Goal: Task Accomplishment & Management: Use online tool/utility

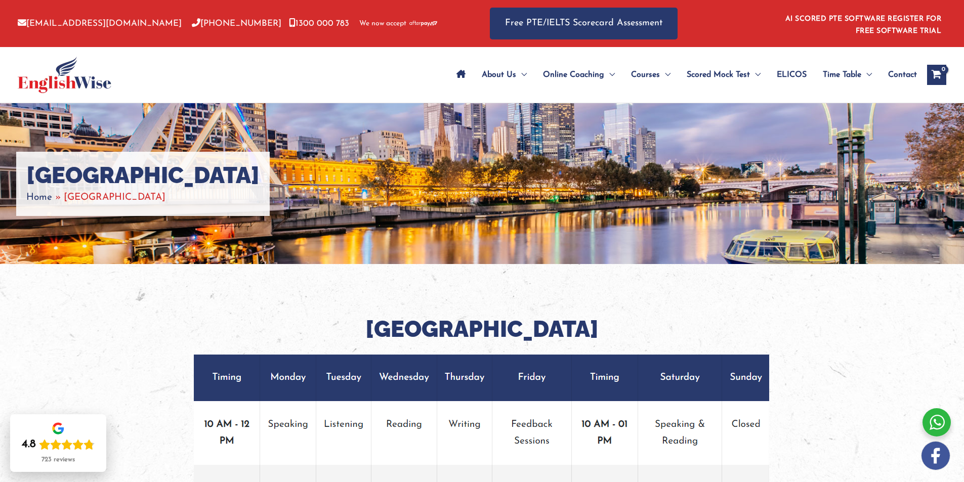
click at [43, 197] on span "Home" at bounding box center [39, 198] width 26 height 10
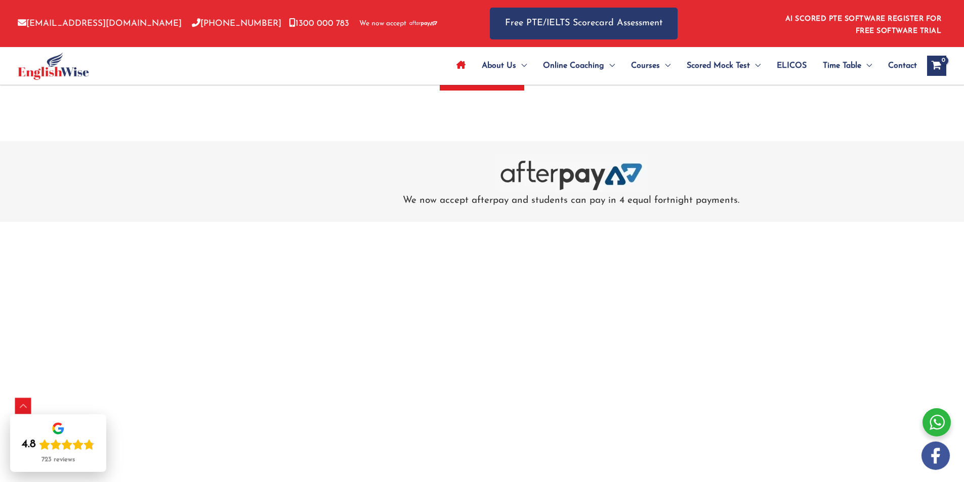
scroll to position [3155, 0]
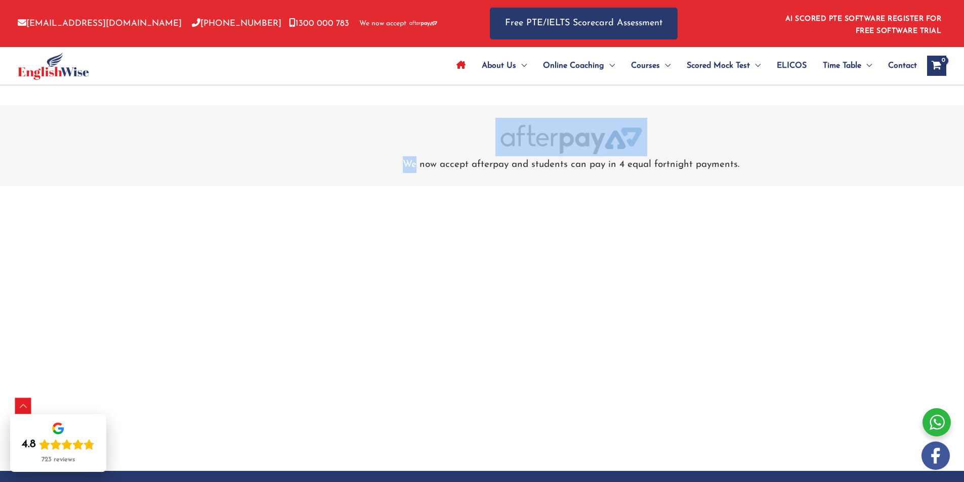
drag, startPoint x: 422, startPoint y: 150, endPoint x: 416, endPoint y: 179, distance: 29.5
click at [416, 179] on div "We now accept afterpay and students can pay in 4 equal fortnight payments." at bounding box center [482, 145] width 964 height 80
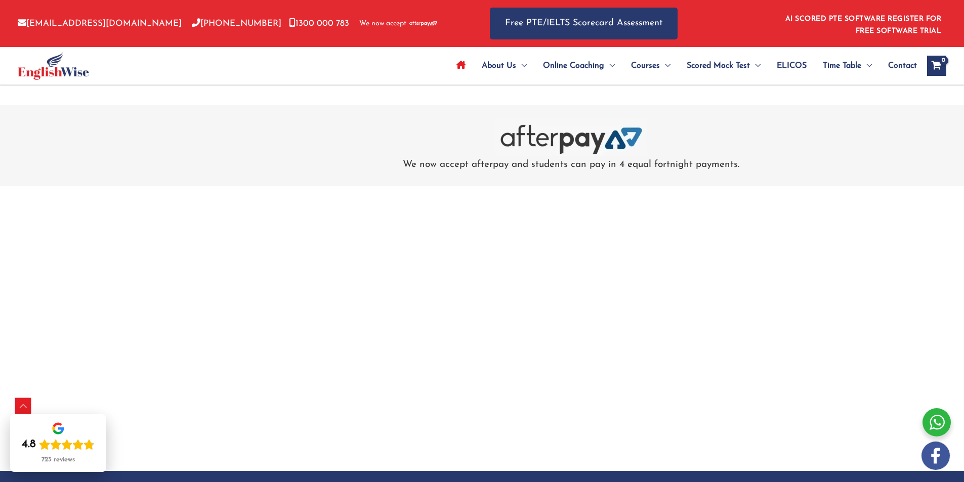
click at [351, 153] on div at bounding box center [571, 137] width 524 height 38
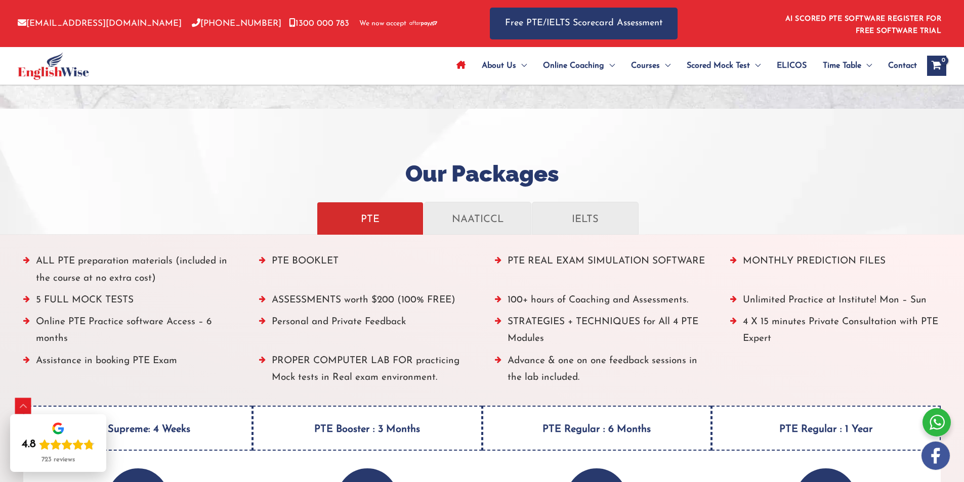
scroll to position [1081, 0]
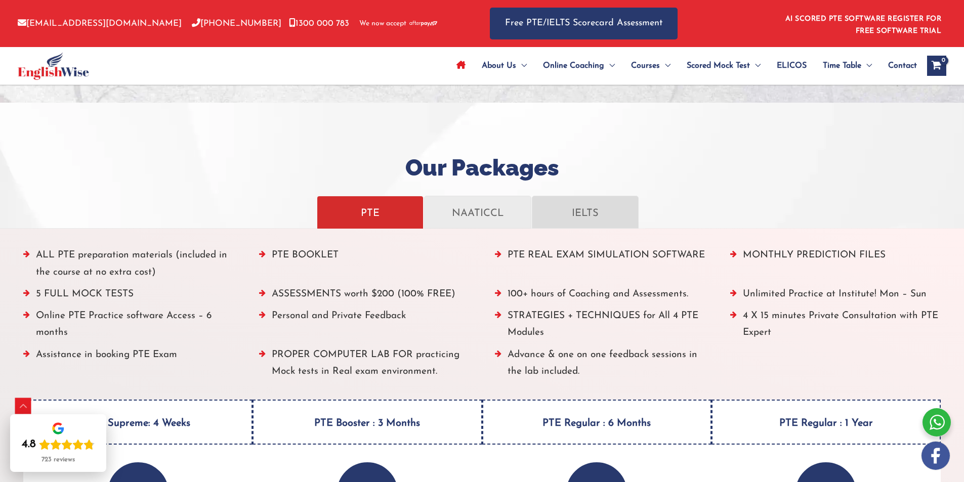
click at [630, 212] on link "IELTS" at bounding box center [585, 212] width 107 height 33
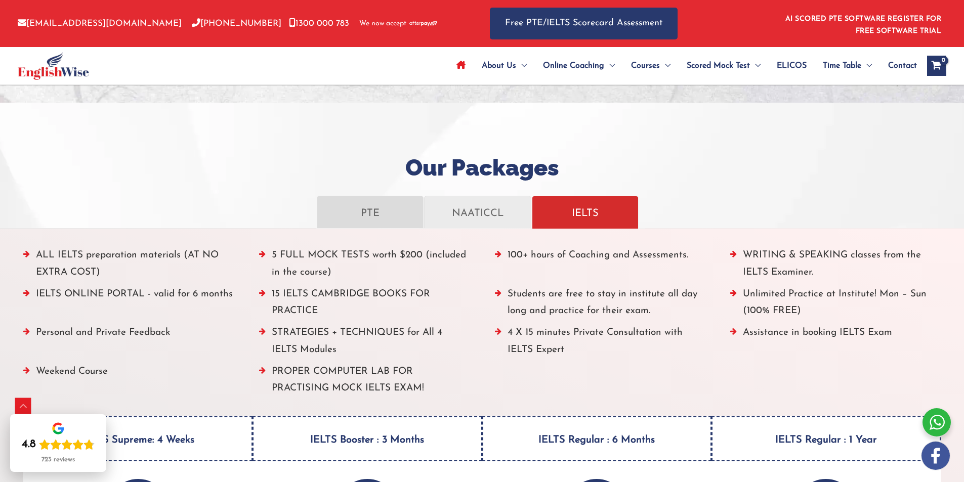
click at [376, 214] on p "PTE" at bounding box center [369, 212] width 85 height 18
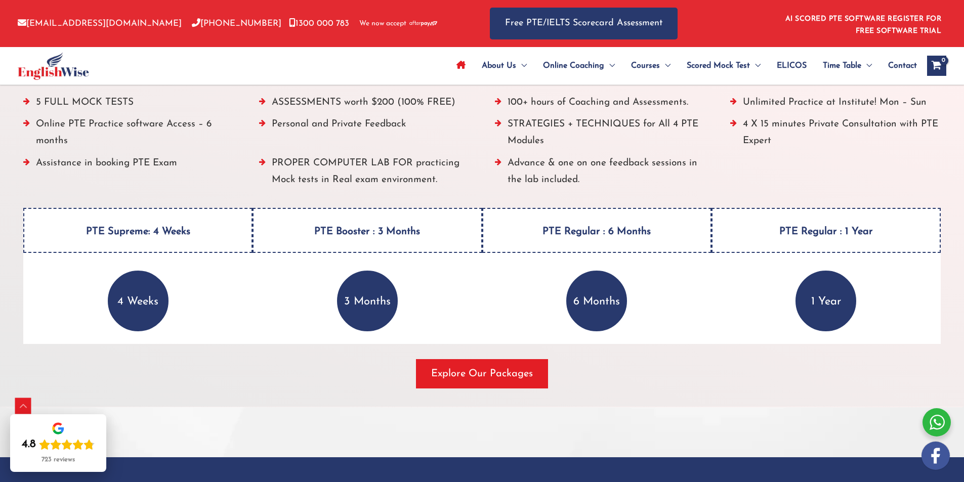
scroll to position [1283, 0]
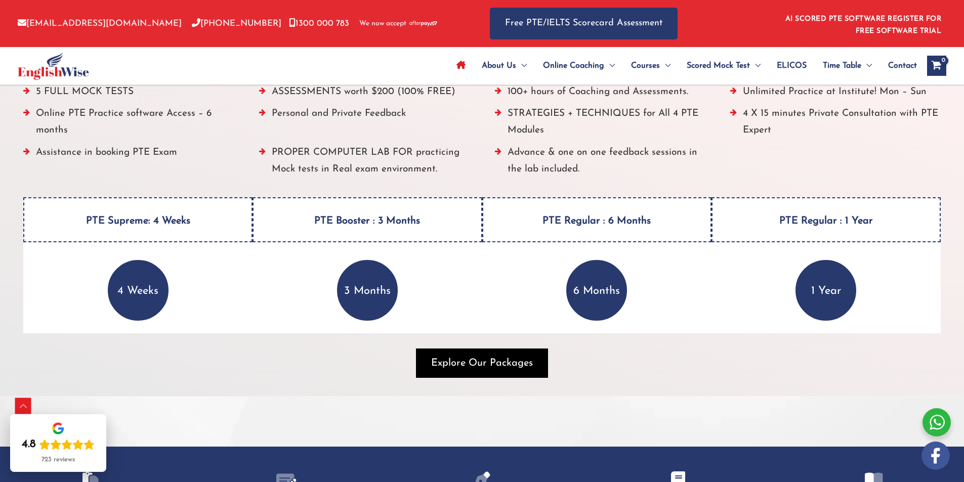
click at [475, 368] on span "Explore Our Packages" at bounding box center [482, 363] width 102 height 14
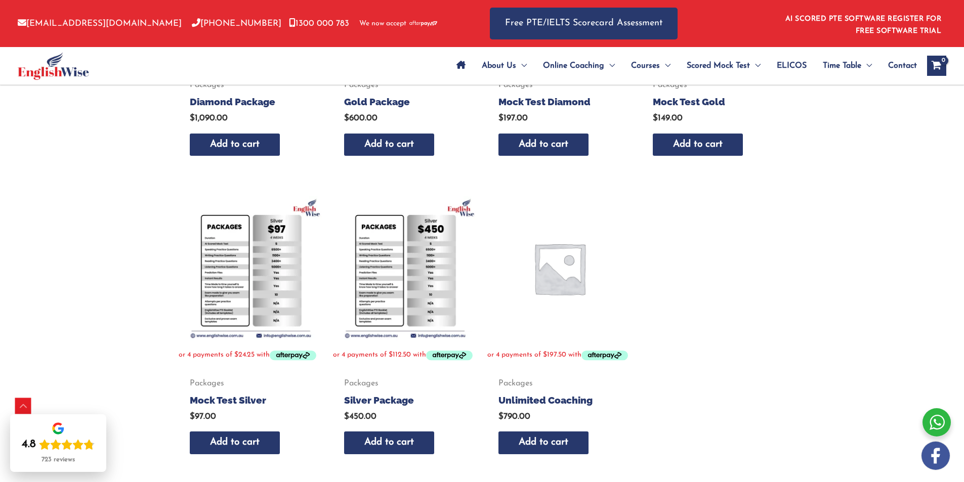
scroll to position [354, 0]
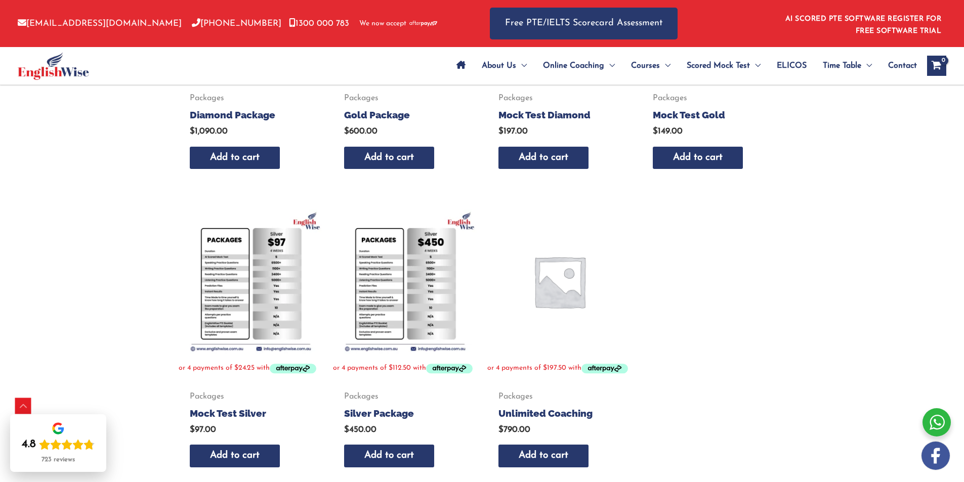
click at [561, 296] on img at bounding box center [559, 281] width 144 height 144
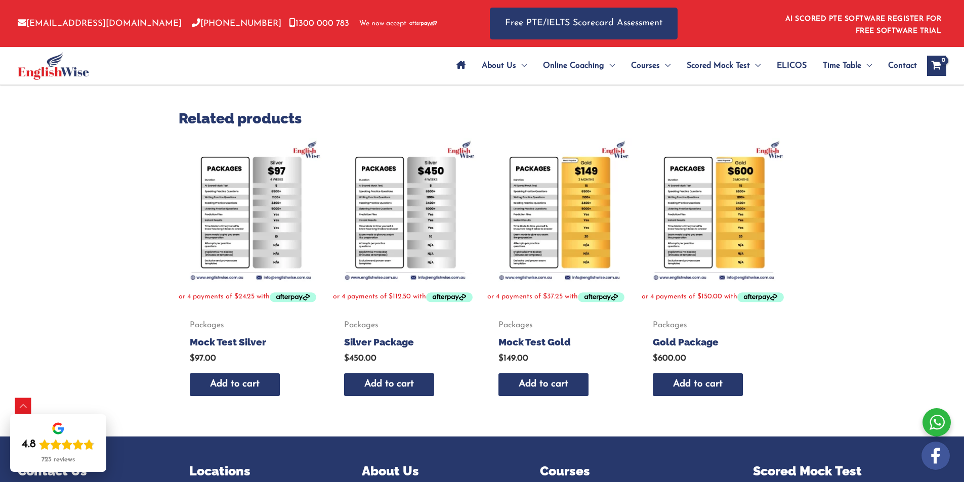
scroll to position [304, 0]
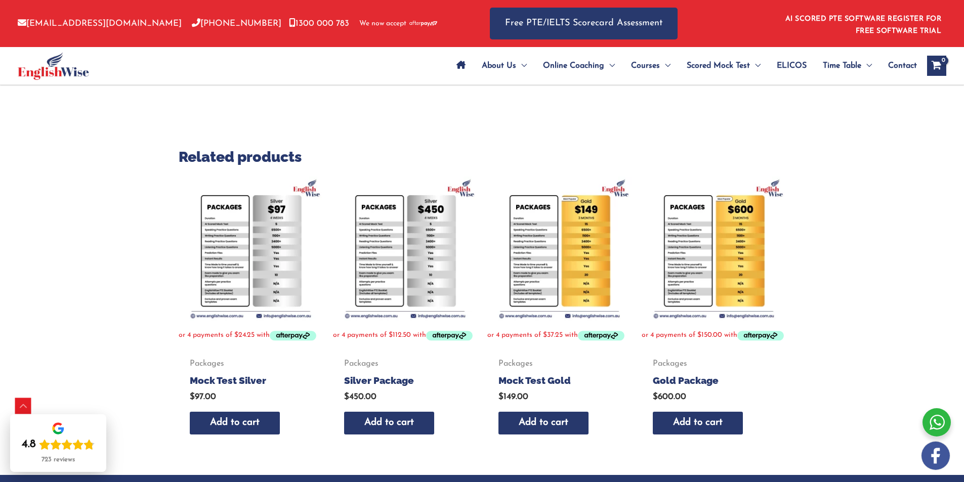
click at [541, 272] on img at bounding box center [559, 249] width 144 height 144
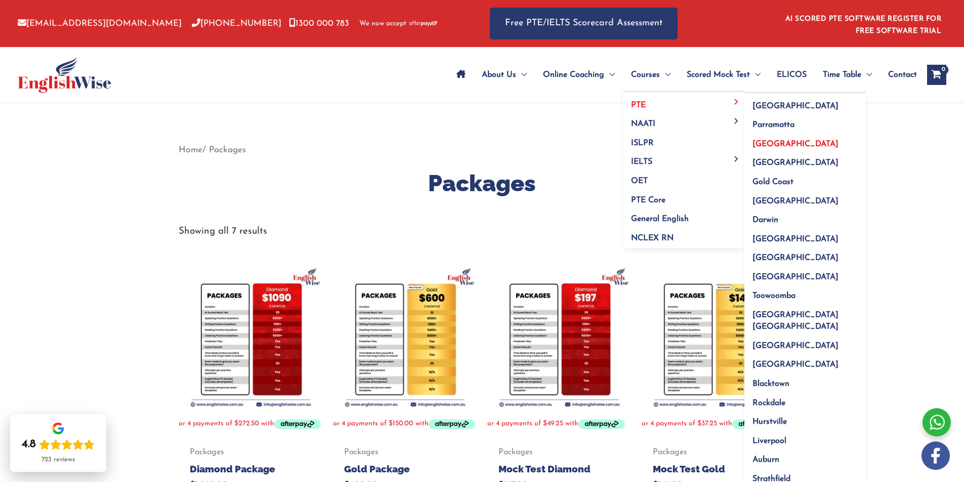
click at [764, 138] on link "[GEOGRAPHIC_DATA]" at bounding box center [804, 140] width 121 height 19
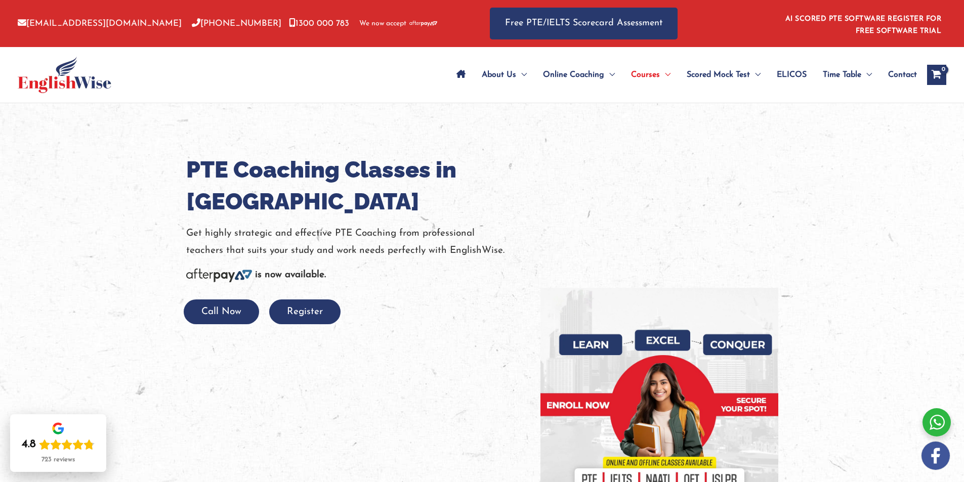
click at [456, 73] on icon "Site Navigation: Main Menu" at bounding box center [460, 74] width 9 height 8
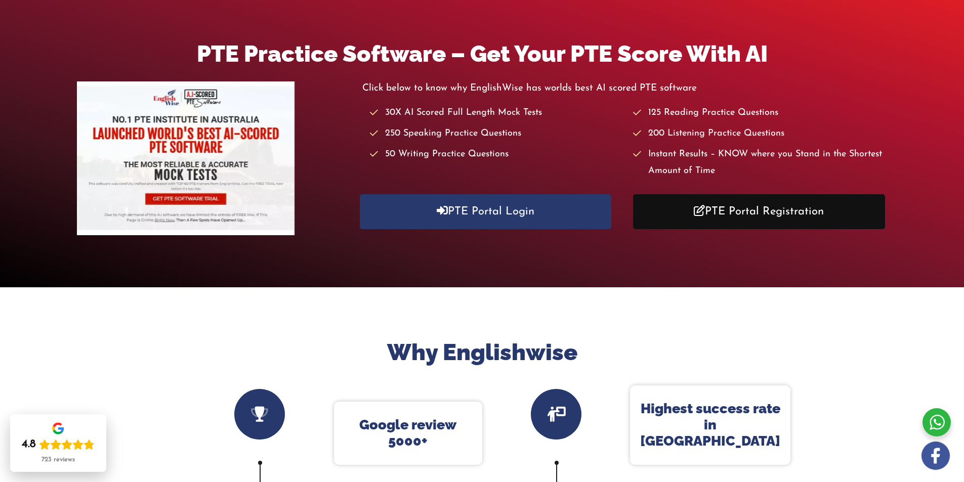
scroll to position [202, 0]
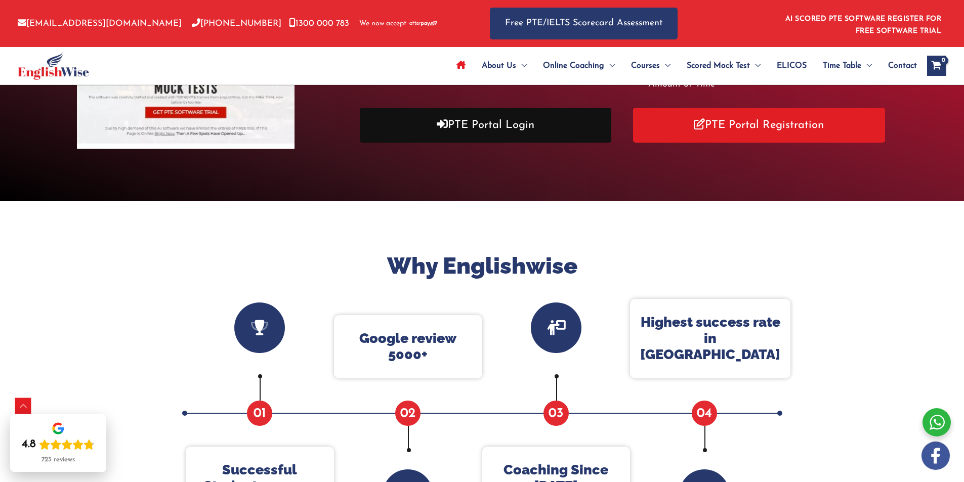
click at [547, 135] on link "PTE Portal Login" at bounding box center [486, 125] width 252 height 35
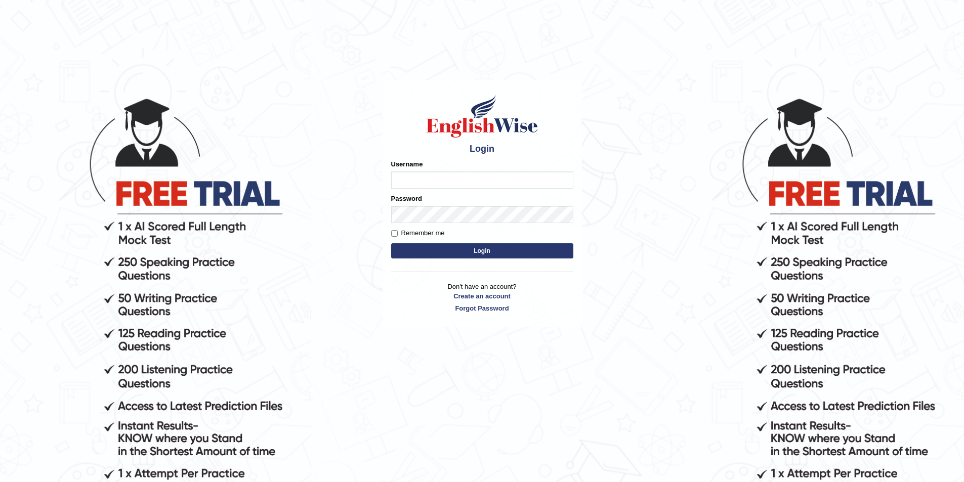
click at [515, 179] on input "Username" at bounding box center [482, 179] width 182 height 17
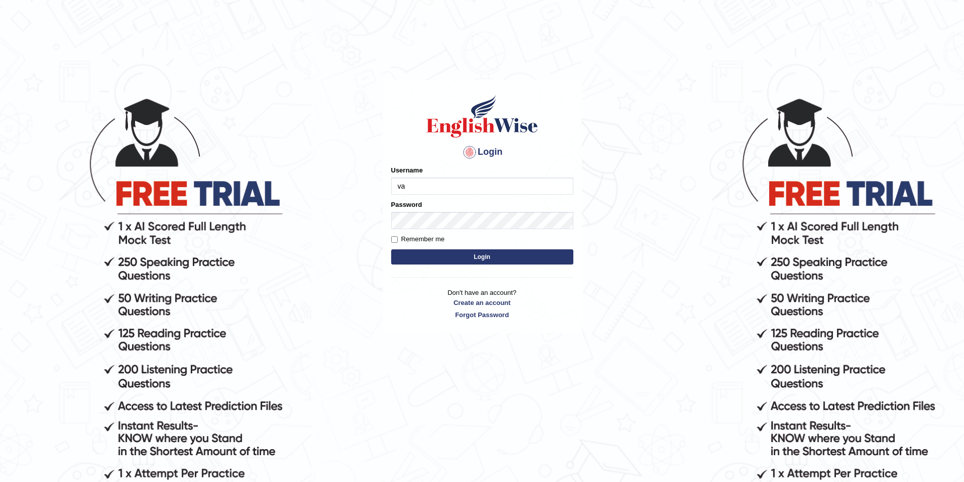
type input "v"
type input "vathanavan"
click at [391, 249] on button "Login" at bounding box center [482, 256] width 182 height 15
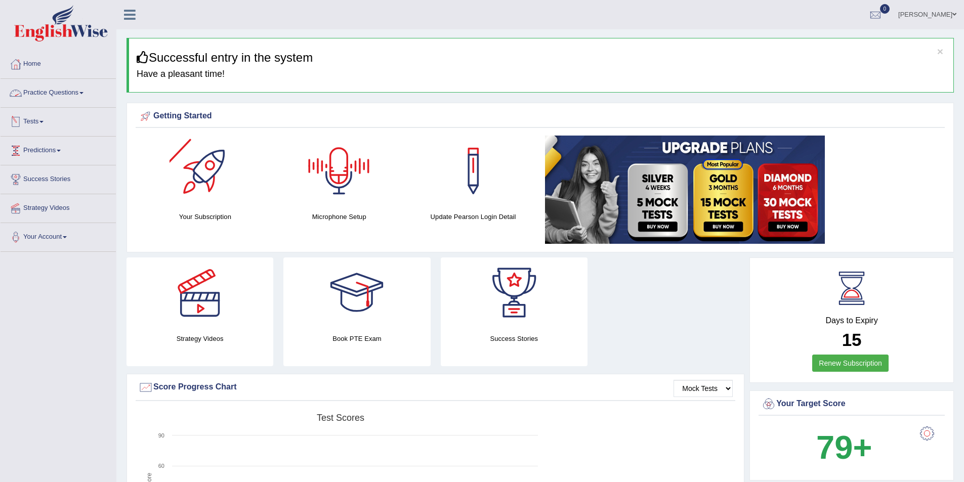
click at [61, 92] on link "Practice Questions" at bounding box center [58, 91] width 115 height 25
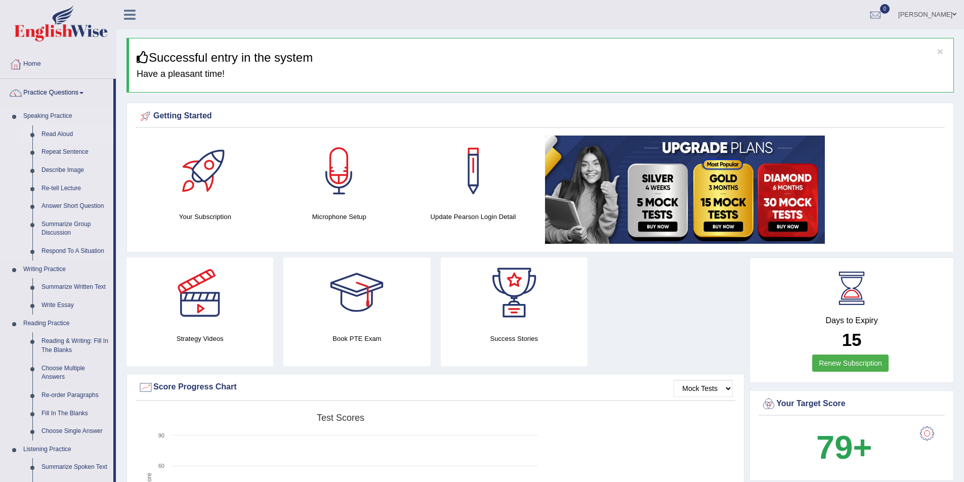
click at [59, 135] on link "Read Aloud" at bounding box center [75, 134] width 76 height 18
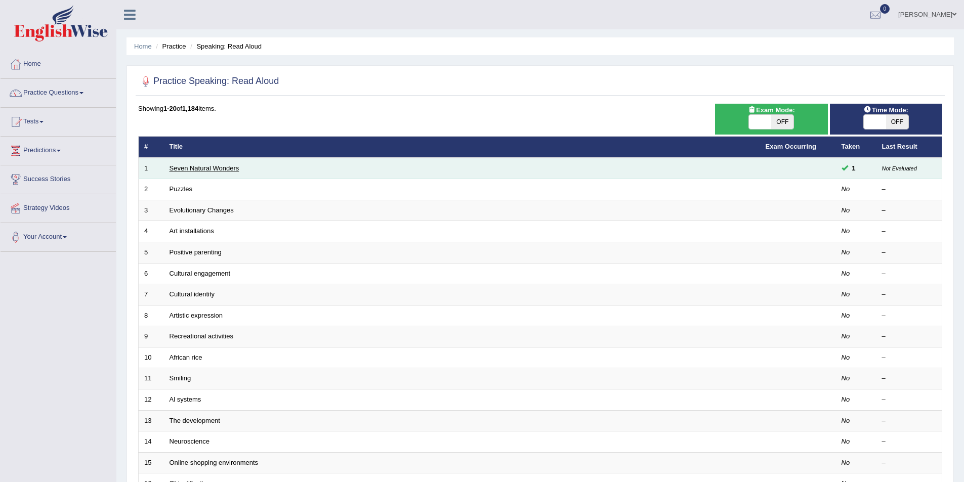
click at [191, 170] on link "Seven Natural Wonders" at bounding box center [204, 168] width 70 height 8
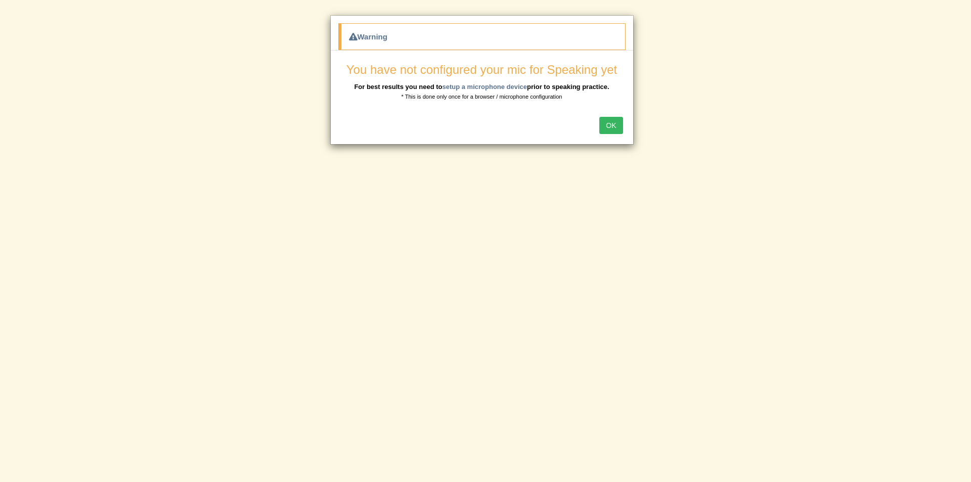
click at [608, 136] on div "OK" at bounding box center [482, 126] width 303 height 35
click at [609, 134] on button "OK" at bounding box center [610, 125] width 23 height 17
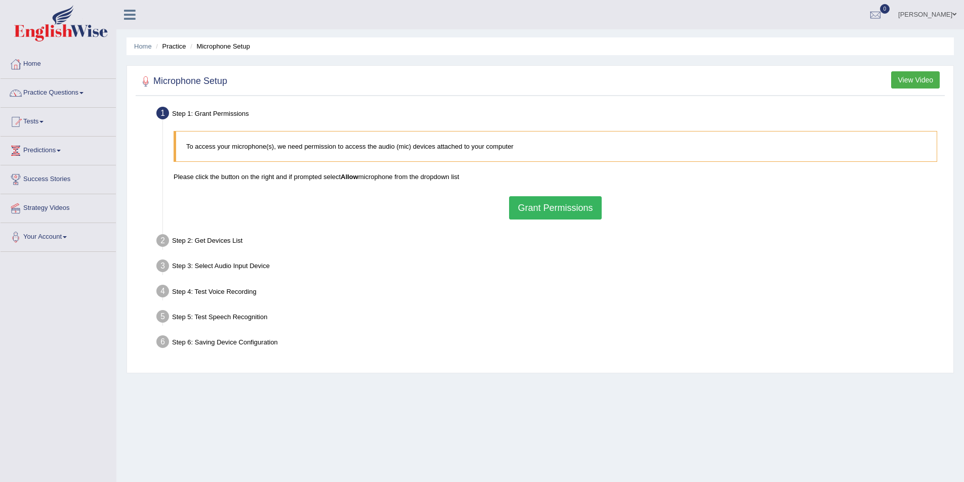
click at [533, 210] on button "Grant Permissions" at bounding box center [555, 207] width 92 height 23
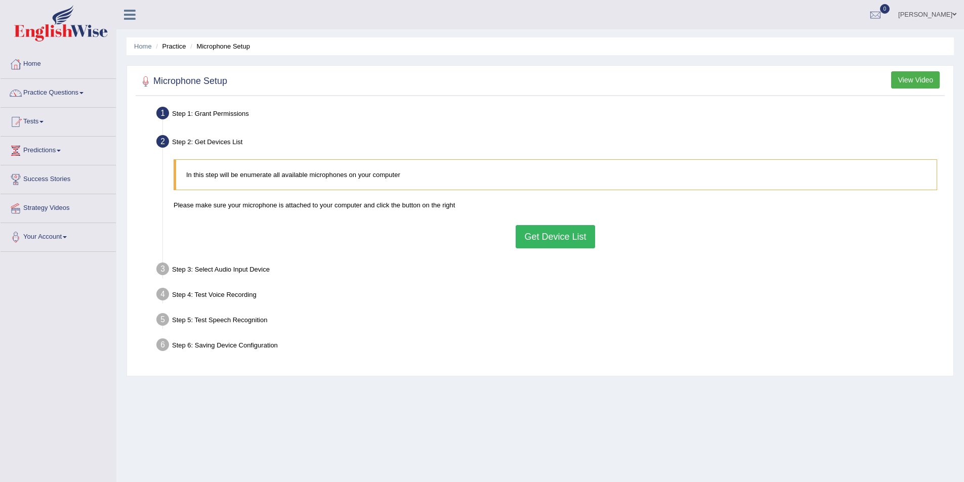
click at [535, 236] on button "Get Device List" at bounding box center [554, 236] width 79 height 23
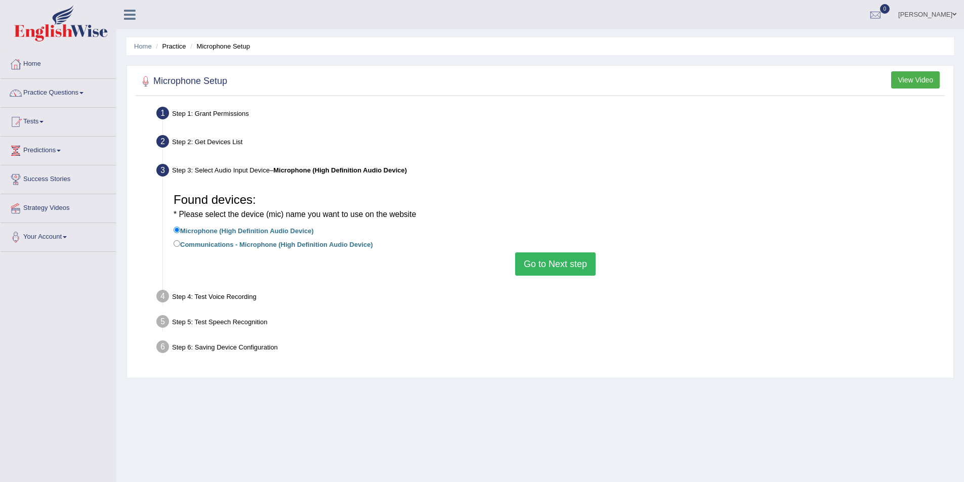
click at [270, 243] on label "Communications - Microphone (High Definition Audio Device)" at bounding box center [273, 243] width 199 height 11
click at [180, 243] on input "Communications - Microphone (High Definition Audio Device)" at bounding box center [177, 243] width 7 height 7
radio input "true"
click at [526, 246] on li "Communications - Microphone (High Definition Audio Device)" at bounding box center [555, 245] width 763 height 14
click at [528, 265] on button "Go to Next step" at bounding box center [555, 263] width 80 height 23
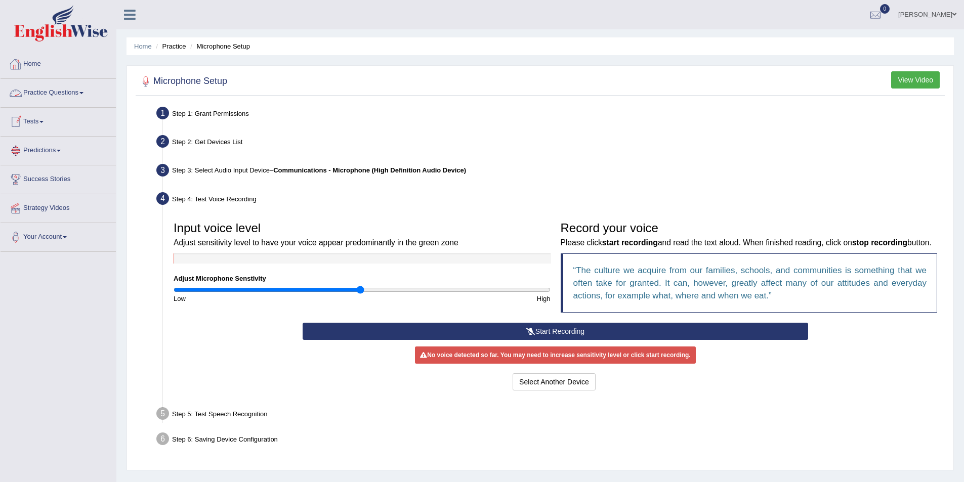
click at [80, 92] on link "Practice Questions" at bounding box center [58, 91] width 115 height 25
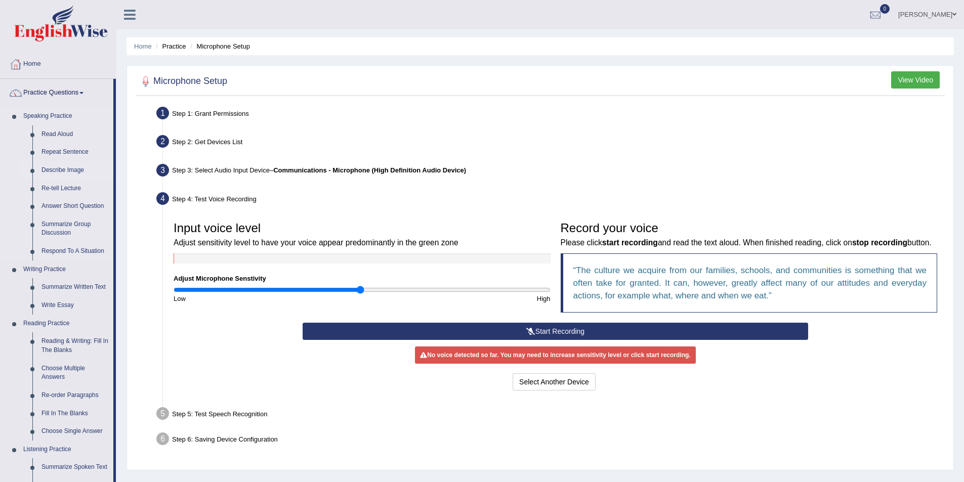
click at [77, 171] on link "Describe Image" at bounding box center [75, 170] width 76 height 18
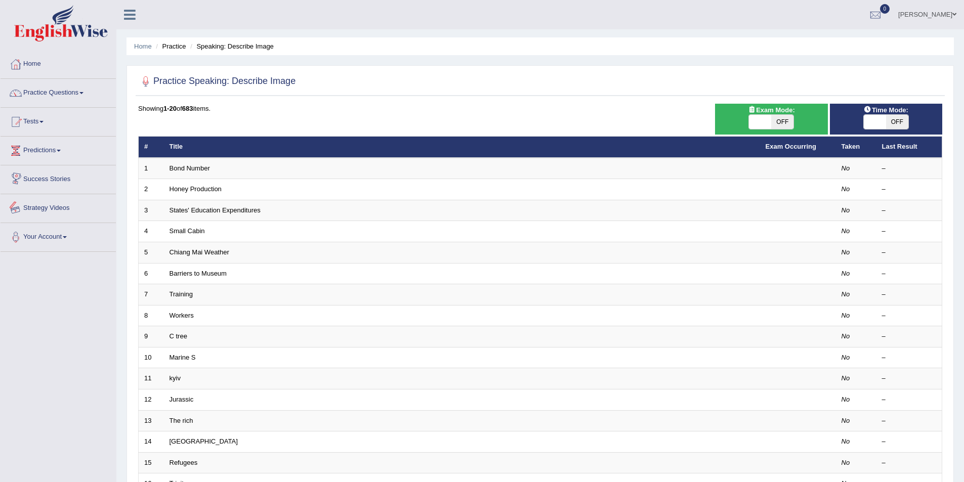
click at [51, 204] on link "Strategy Videos" at bounding box center [58, 206] width 115 height 25
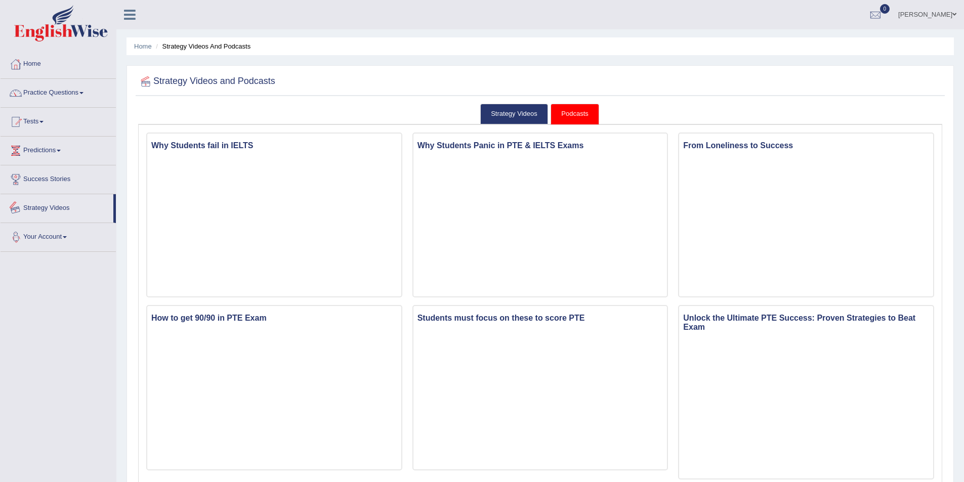
click at [56, 238] on link "Your Account" at bounding box center [58, 235] width 115 height 25
click at [62, 316] on link "Manage Subscription" at bounding box center [66, 315] width 95 height 18
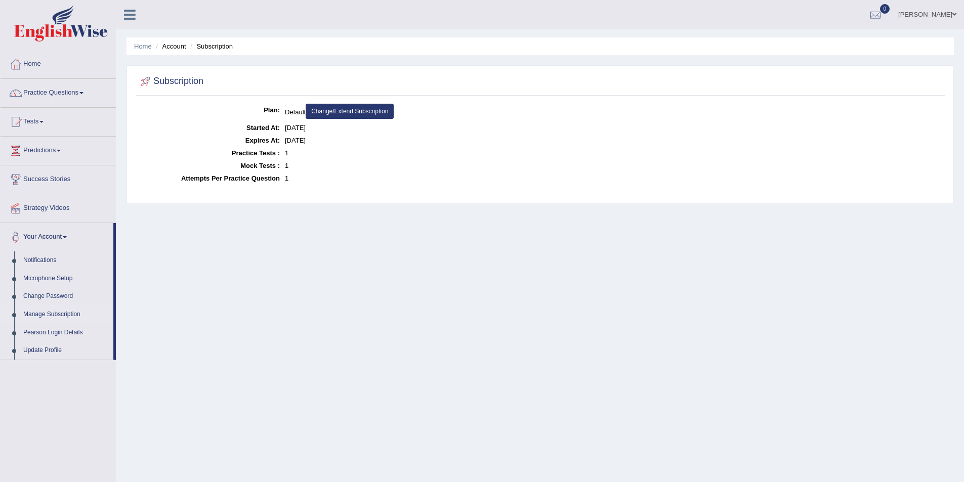
click at [374, 108] on link "Change/Extend Subscription" at bounding box center [350, 111] width 88 height 15
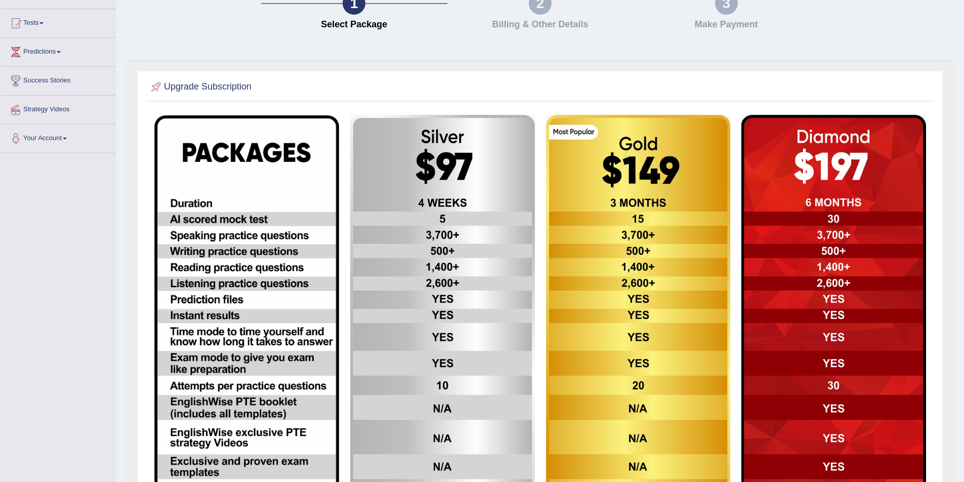
scroll to position [226, 0]
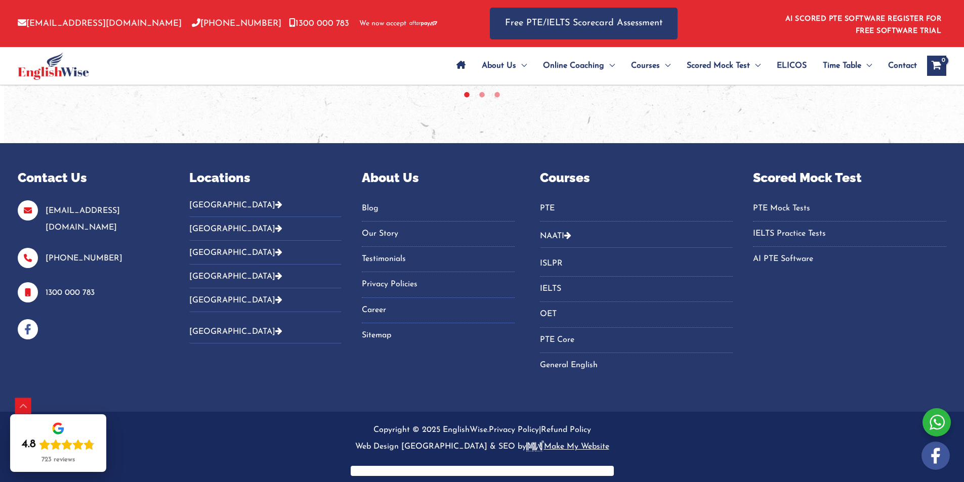
scroll to position [922, 0]
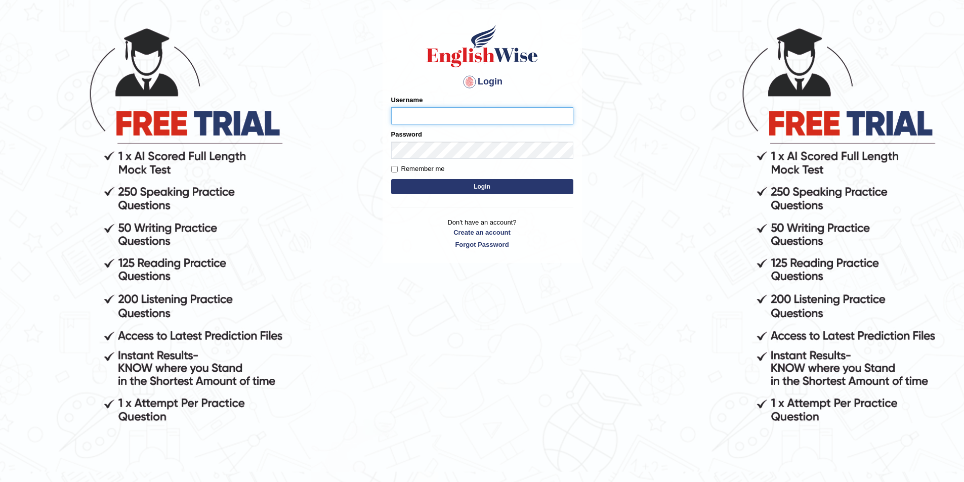
scroll to position [103, 0]
